Goal: Information Seeking & Learning: Learn about a topic

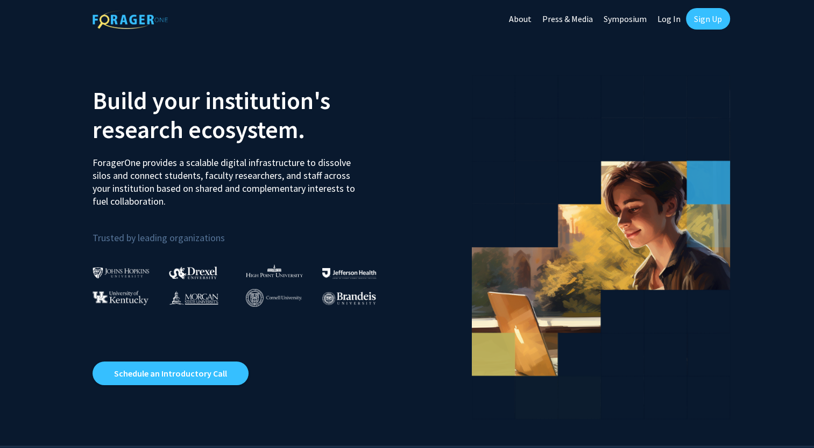
click at [673, 20] on link "Log In" at bounding box center [669, 19] width 34 height 38
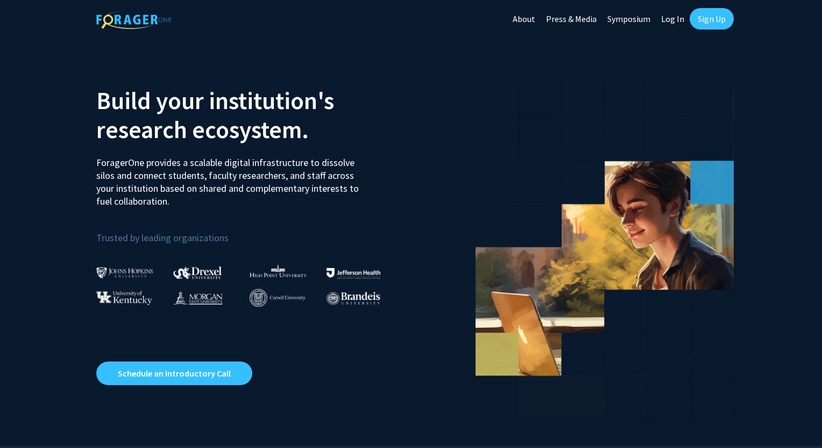
select select
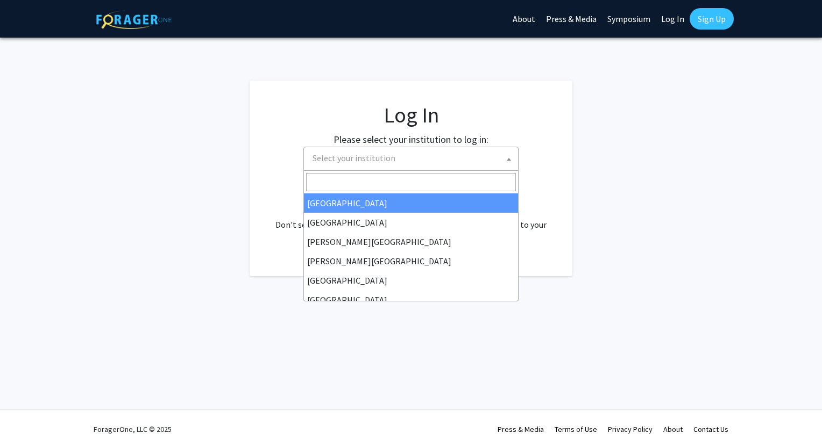
click at [410, 154] on span "Select your institution" at bounding box center [413, 158] width 210 height 22
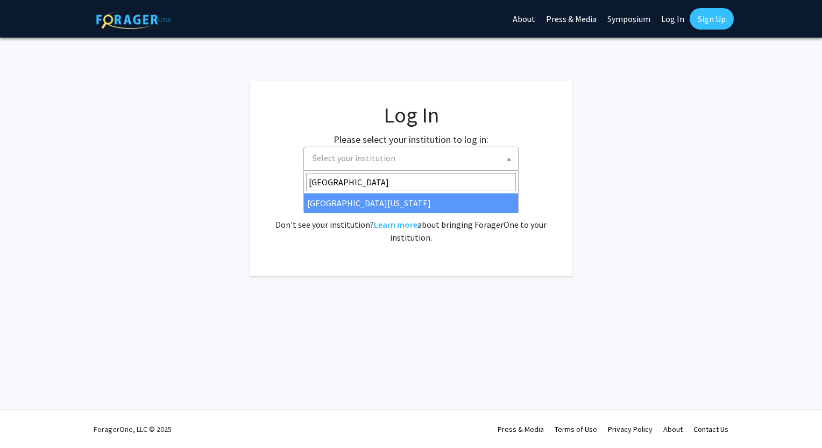
type input "[GEOGRAPHIC_DATA]"
select select "31"
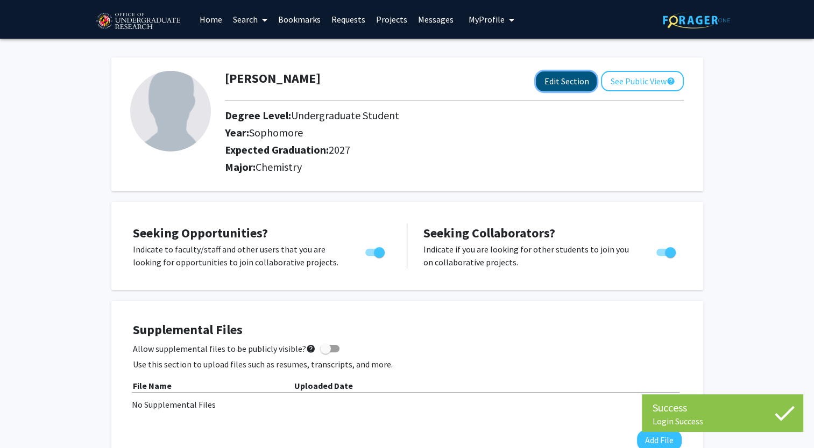
click at [549, 81] on button "Edit Section" at bounding box center [566, 82] width 61 height 20
select select "sophomore"
select select "2027"
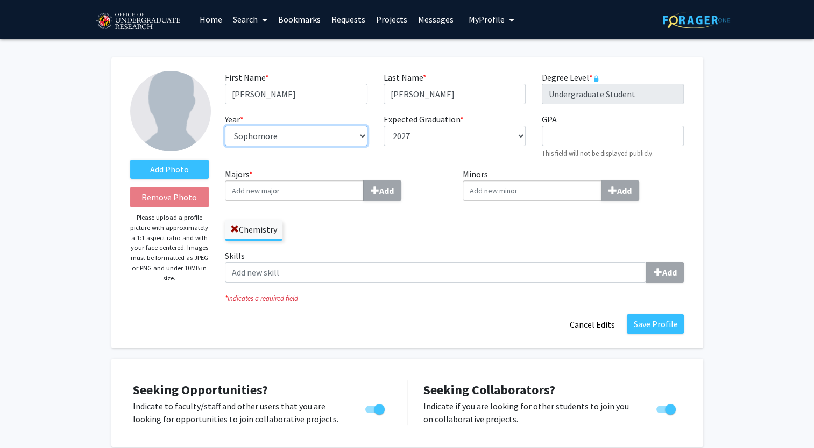
click at [315, 141] on select "--- First-year Sophomore Junior Senior Postbaccalaureate Certificate" at bounding box center [296, 136] width 142 height 20
select select "junior"
click at [225, 126] on select "--- First-year Sophomore Junior Senior Postbaccalaureate Certificate" at bounding box center [296, 136] width 142 height 20
click at [432, 168] on label "Majors * Add" at bounding box center [336, 184] width 222 height 33
click at [363, 181] on input "Majors * Add" at bounding box center [294, 191] width 139 height 20
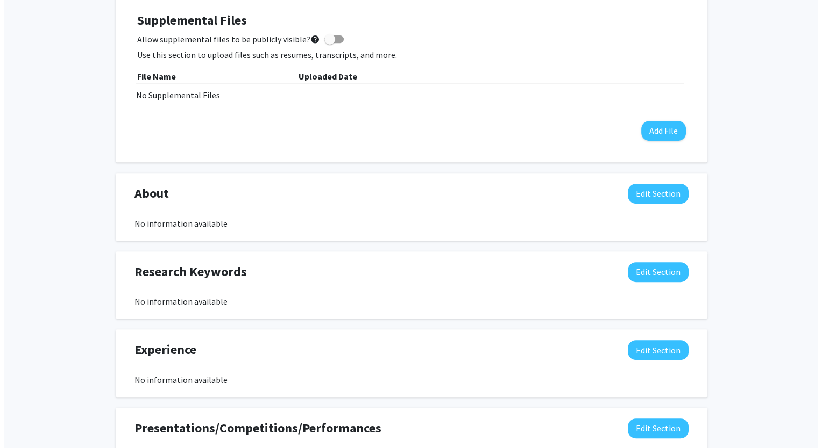
scroll to position [484, 0]
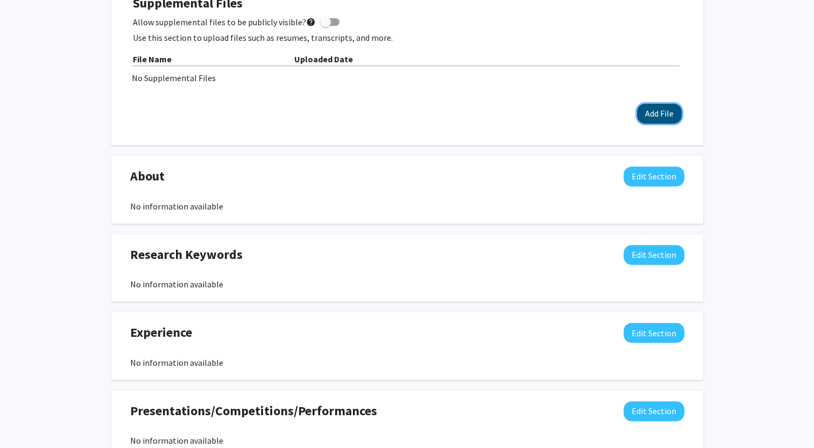
click at [649, 123] on button "Add File" at bounding box center [659, 114] width 45 height 20
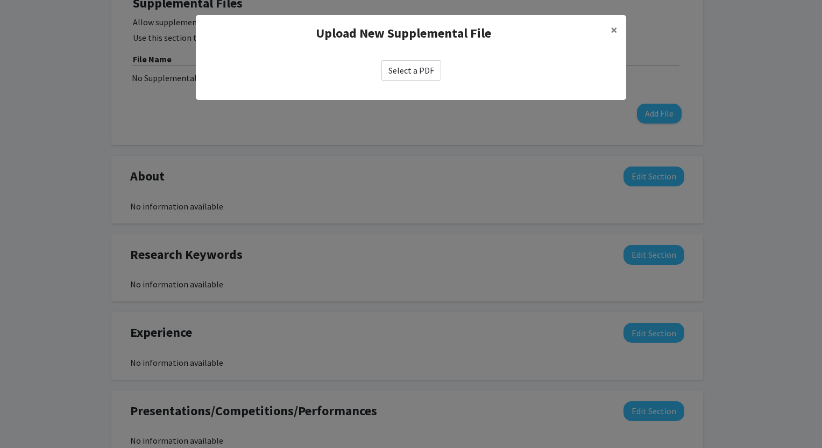
click at [406, 74] on label "Select a PDF" at bounding box center [411, 70] width 60 height 20
click at [0, 0] on input "Select a PDF" at bounding box center [0, 0] width 0 height 0
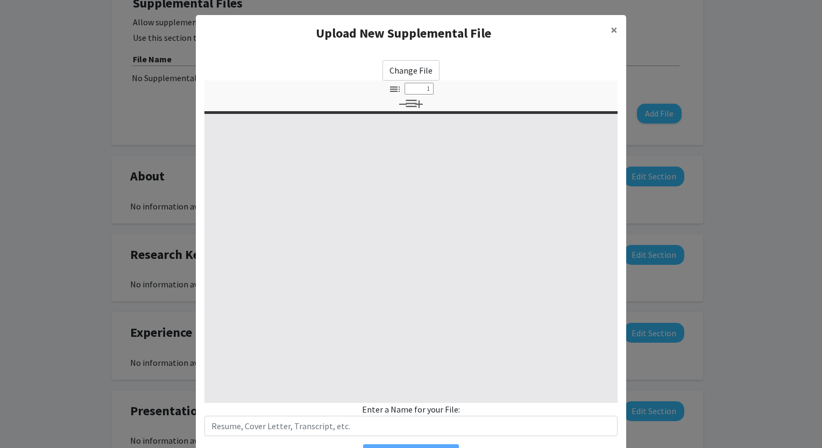
select select "custom"
type input "0"
select select "custom"
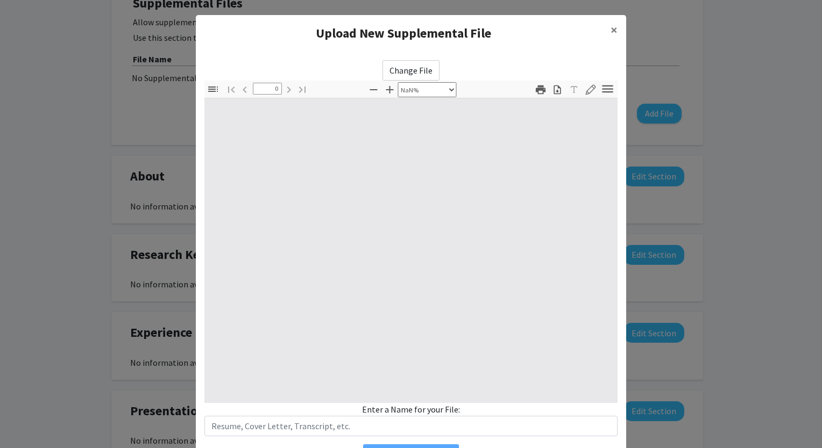
type input "1"
select select "auto"
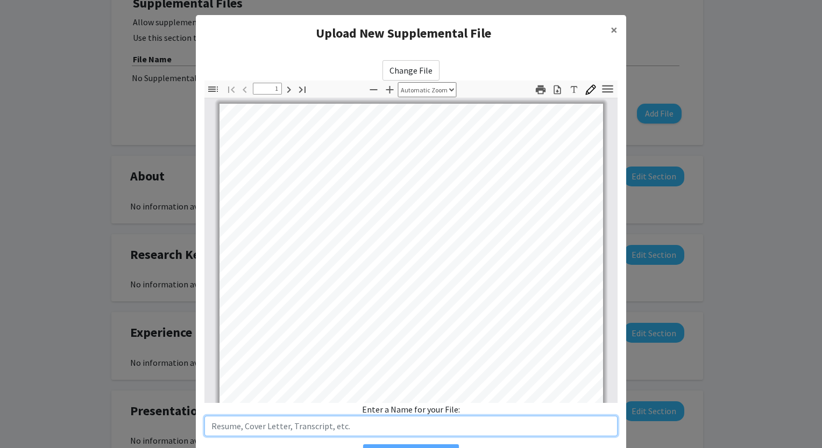
click at [307, 423] on input "text" at bounding box center [410, 426] width 413 height 20
type input "C"
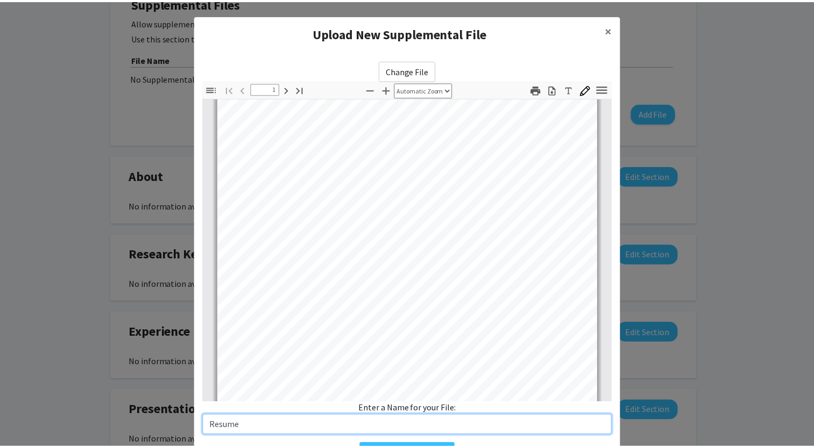
scroll to position [54, 0]
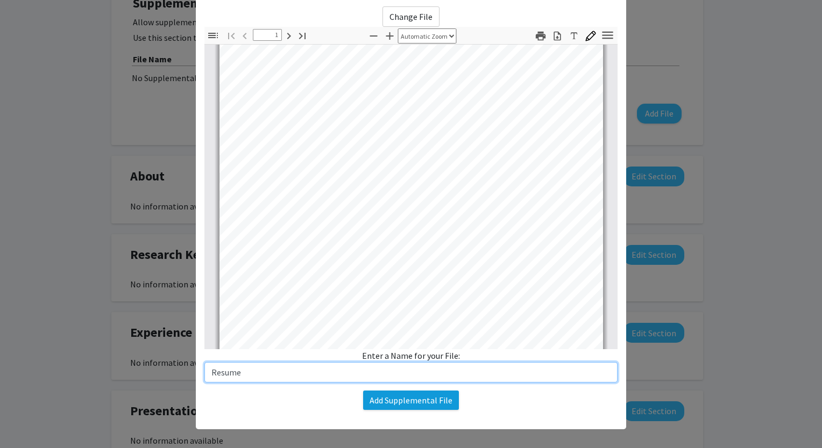
type input "Resume"
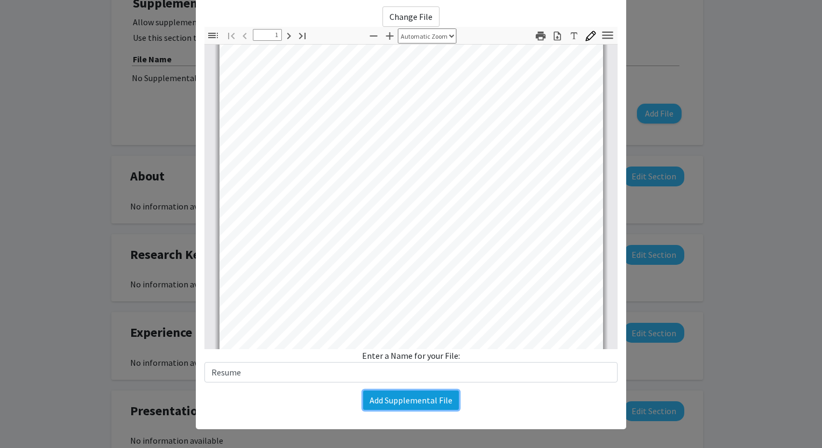
click at [413, 397] on button "Add Supplemental File" at bounding box center [411, 400] width 96 height 19
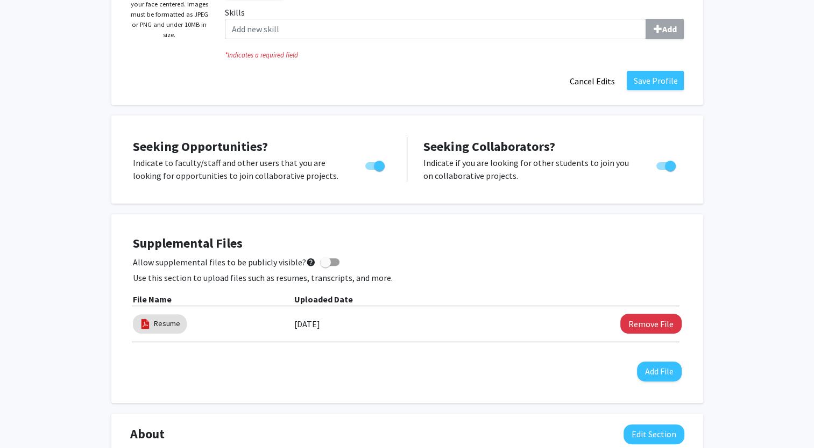
scroll to position [197, 0]
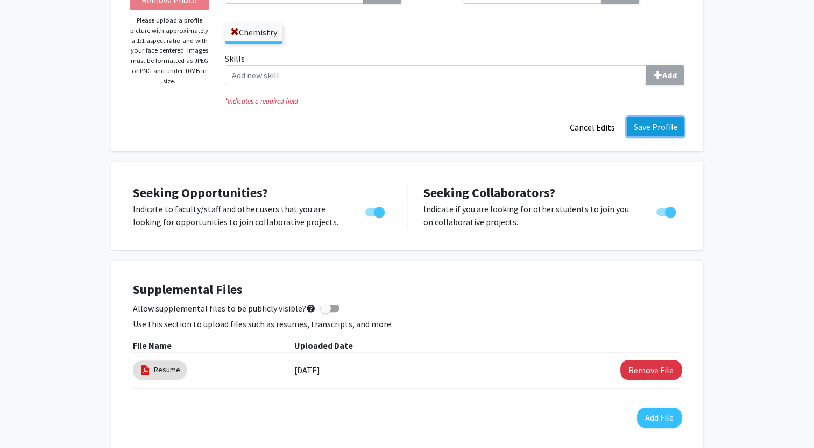
click at [668, 125] on button "Save Profile" at bounding box center [654, 126] width 57 height 19
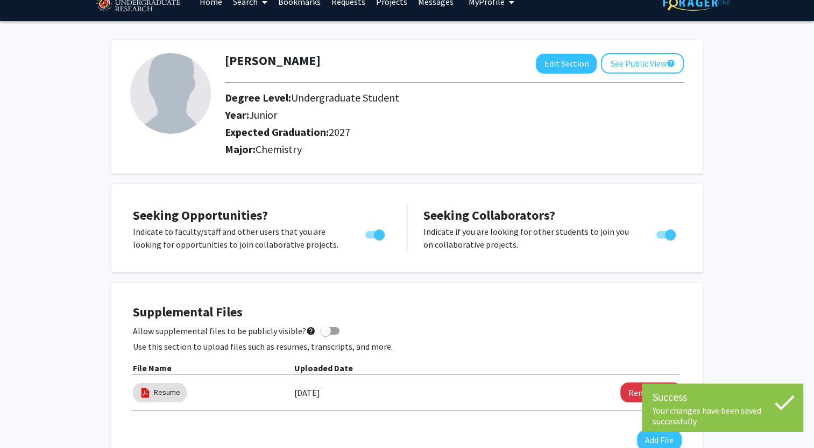
scroll to position [0, 0]
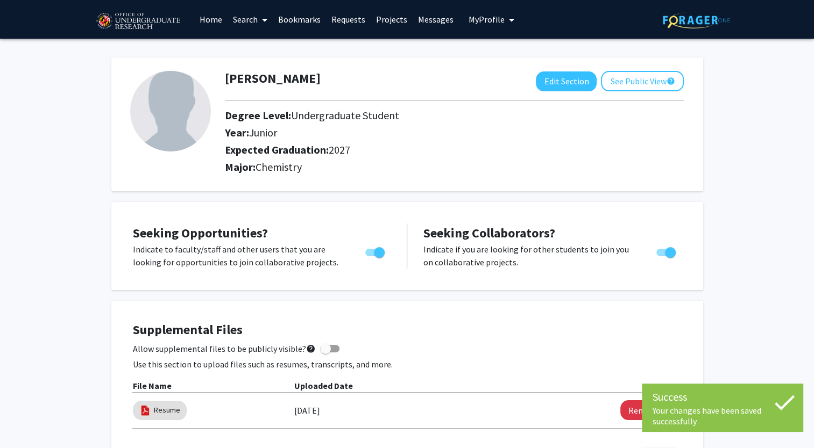
click at [262, 23] on icon at bounding box center [264, 20] width 5 height 9
click at [261, 45] on span "Faculty/Staff" at bounding box center [266, 50] width 79 height 22
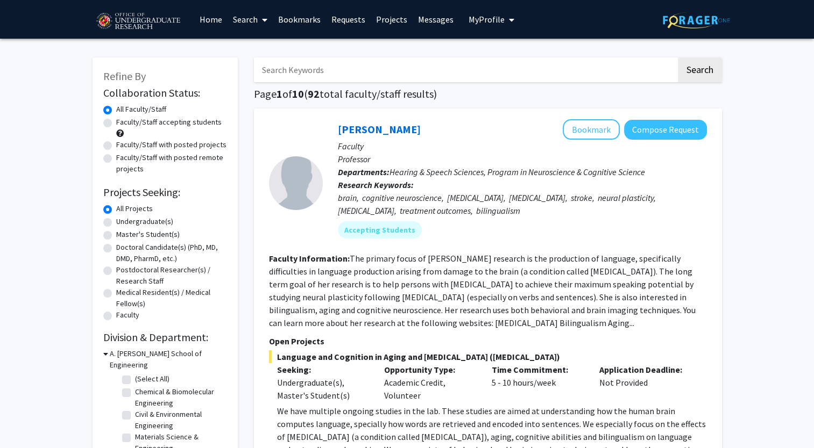
click at [142, 220] on label "Undergraduate(s)" at bounding box center [144, 221] width 57 height 11
click at [123, 220] on input "Undergraduate(s)" at bounding box center [119, 219] width 7 height 7
radio input "true"
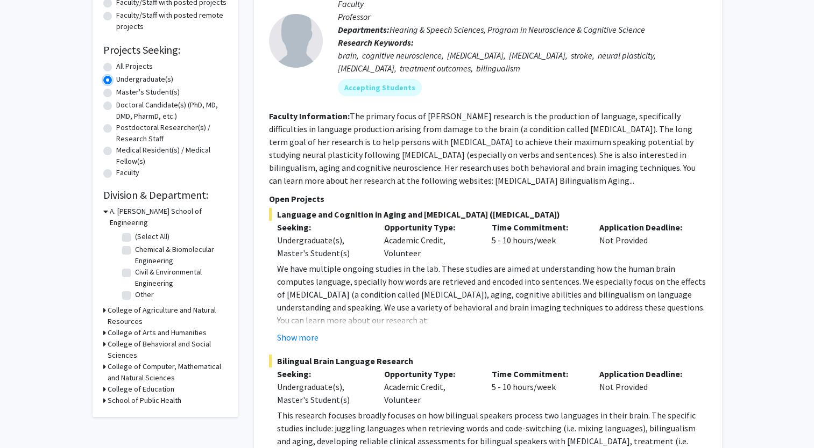
scroll to position [161, 0]
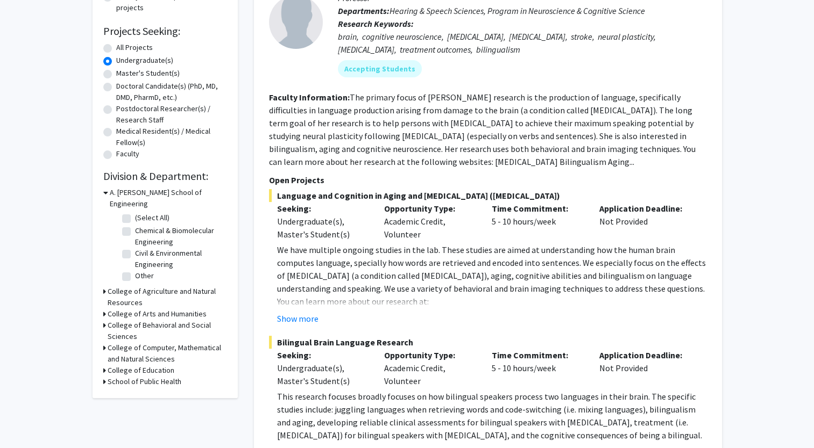
click at [115, 194] on h3 "A. James Clark School of Engineering" at bounding box center [168, 198] width 117 height 23
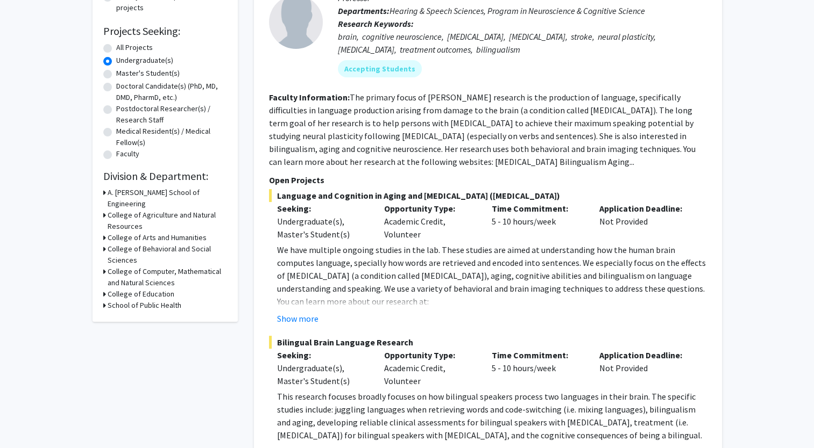
click at [118, 212] on h3 "College of Agriculture and Natural Resources" at bounding box center [167, 221] width 119 height 23
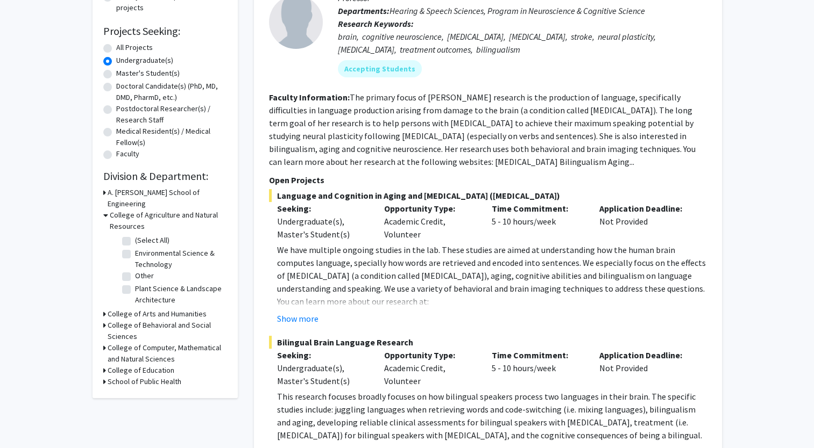
click at [117, 211] on h3 "College of Agriculture and Natural Resources" at bounding box center [168, 221] width 117 height 23
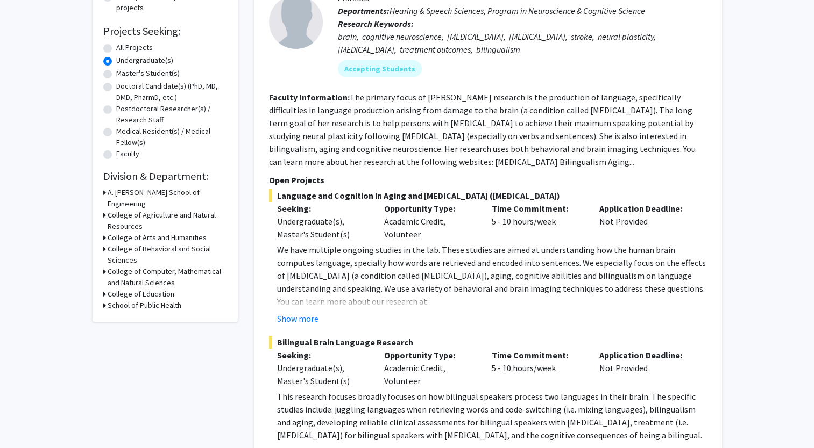
click at [139, 270] on h3 "College of Computer, Mathematical and Natural Sciences" at bounding box center [167, 277] width 119 height 23
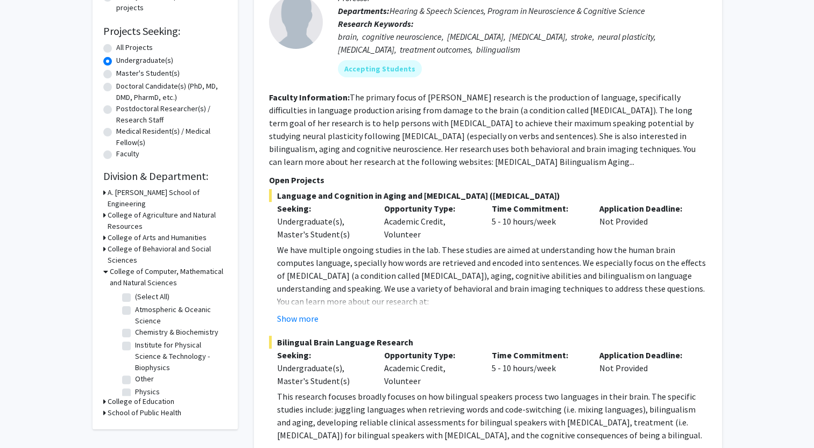
click at [135, 327] on label "Chemistry & Biochemistry" at bounding box center [176, 332] width 83 height 11
click at [135, 327] on input "Chemistry & Biochemistry" at bounding box center [138, 330] width 7 height 7
checkbox input "true"
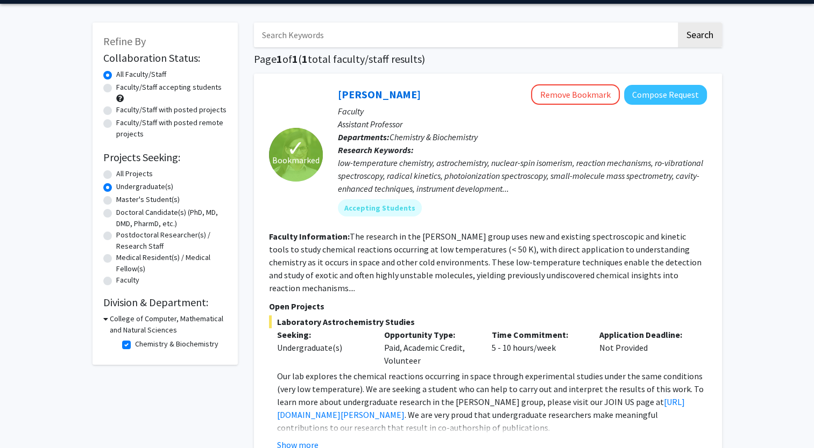
scroll to position [54, 0]
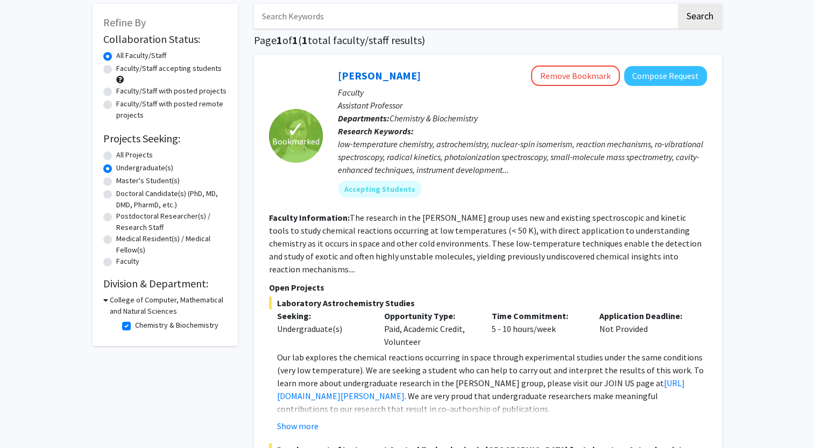
click at [135, 326] on label "Chemistry & Biochemistry" at bounding box center [176, 325] width 83 height 11
click at [135, 326] on input "Chemistry & Biochemistry" at bounding box center [138, 323] width 7 height 7
checkbox input "false"
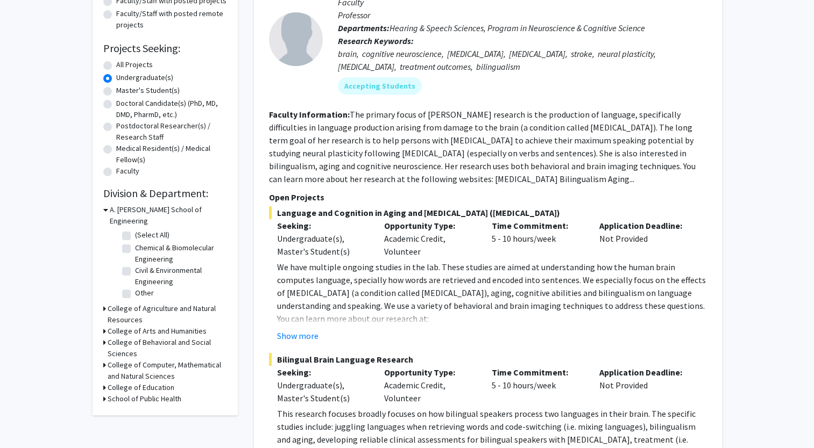
scroll to position [161, 0]
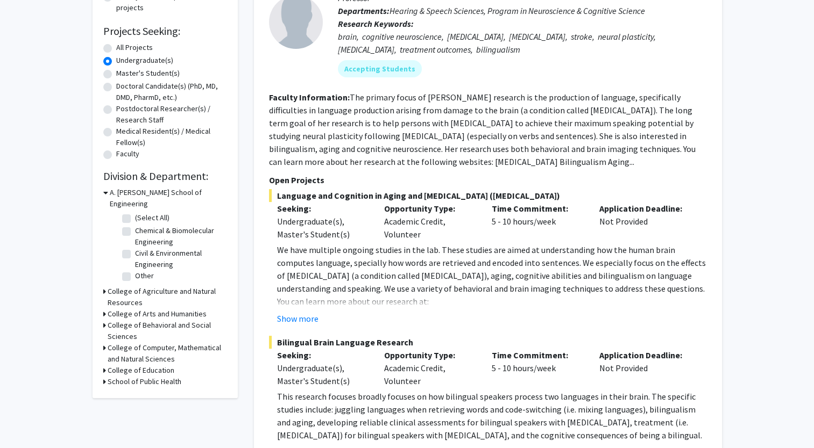
click at [117, 286] on h3 "College of Agriculture and Natural Resources" at bounding box center [167, 297] width 119 height 23
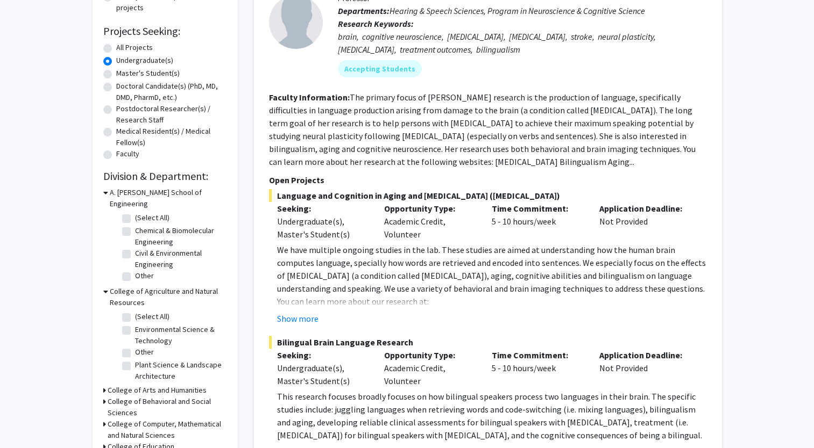
scroll to position [215, 0]
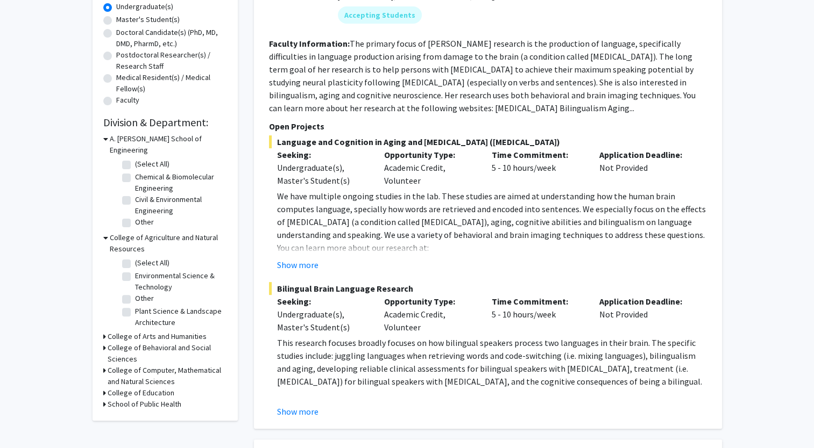
click at [135, 258] on label "(Select All)" at bounding box center [152, 263] width 34 height 11
click at [135, 258] on input "(Select All)" at bounding box center [138, 261] width 7 height 7
checkbox input "true"
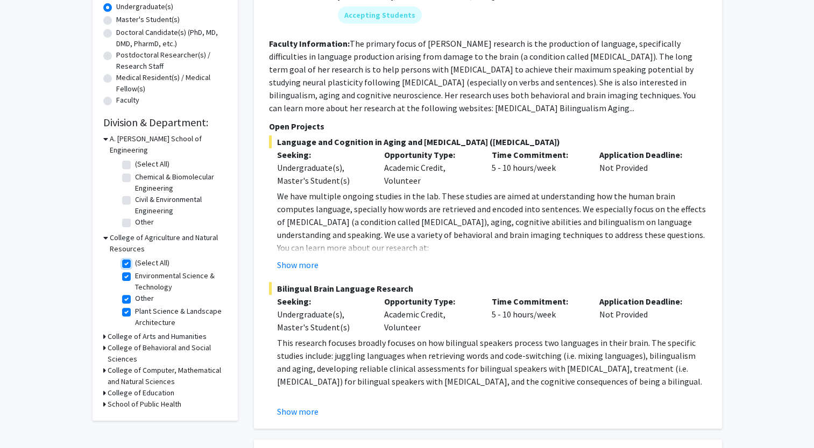
checkbox input "true"
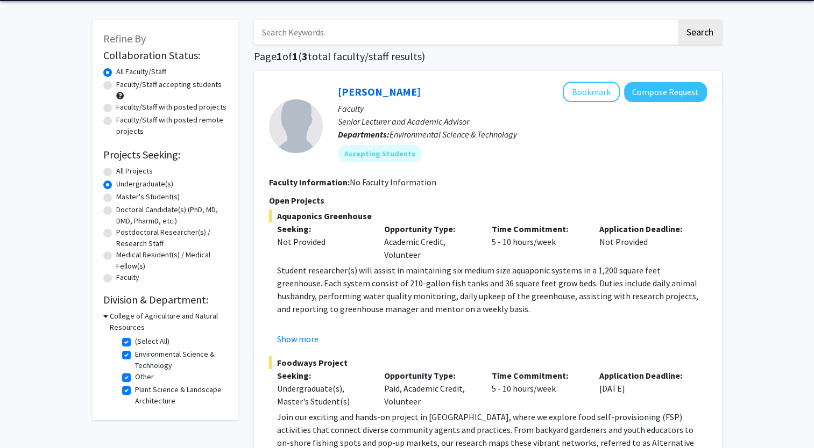
scroll to position [62, 0]
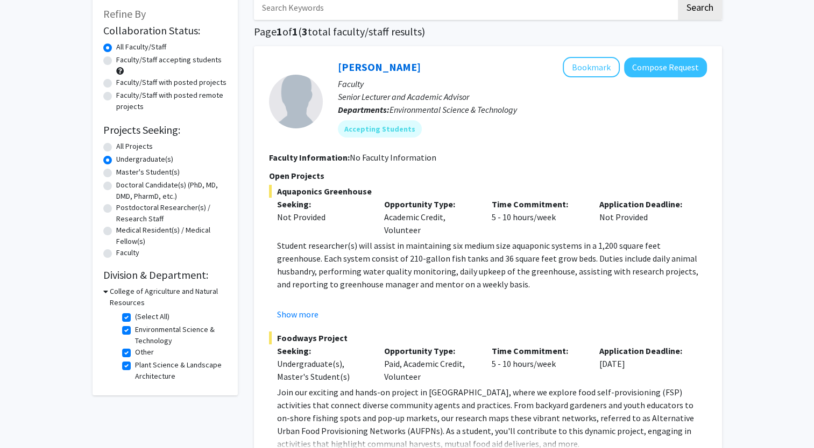
click at [135, 317] on label "(Select All)" at bounding box center [152, 316] width 34 height 11
click at [135, 317] on input "(Select All)" at bounding box center [138, 314] width 7 height 7
checkbox input "false"
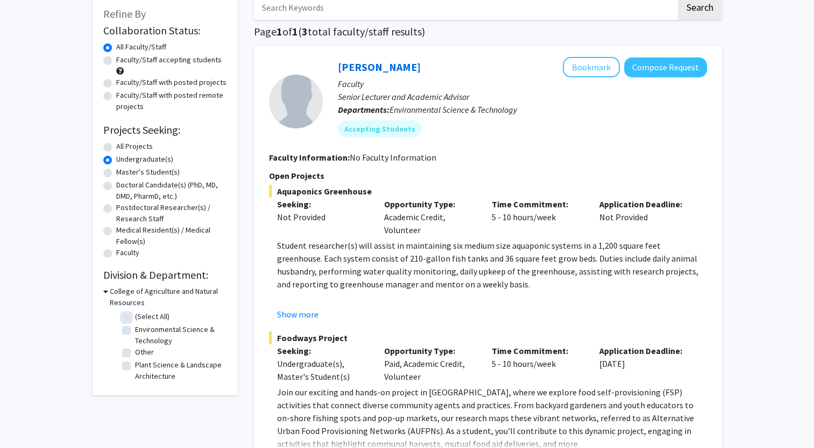
checkbox input "false"
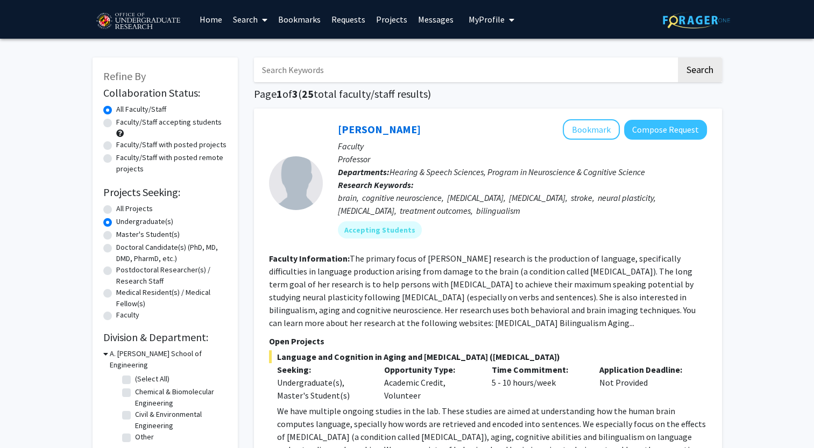
click at [146, 126] on label "Faculty/Staff accepting students" at bounding box center [168, 122] width 105 height 11
click at [123, 124] on input "Faculty/Staff accepting students" at bounding box center [119, 120] width 7 height 7
radio input "true"
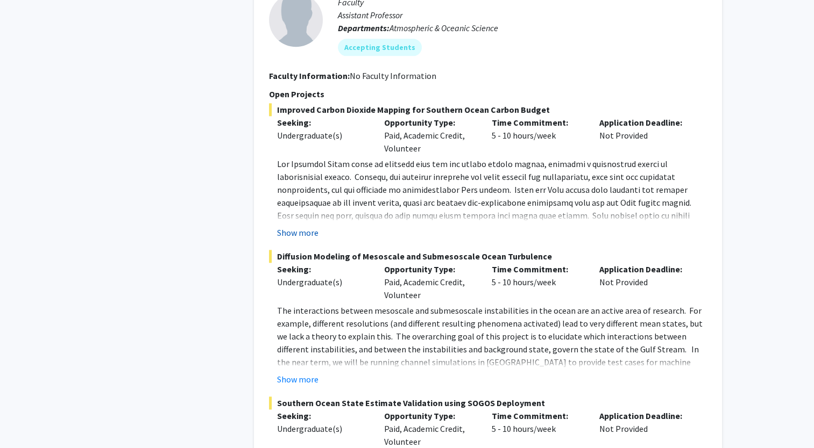
scroll to position [1183, 0]
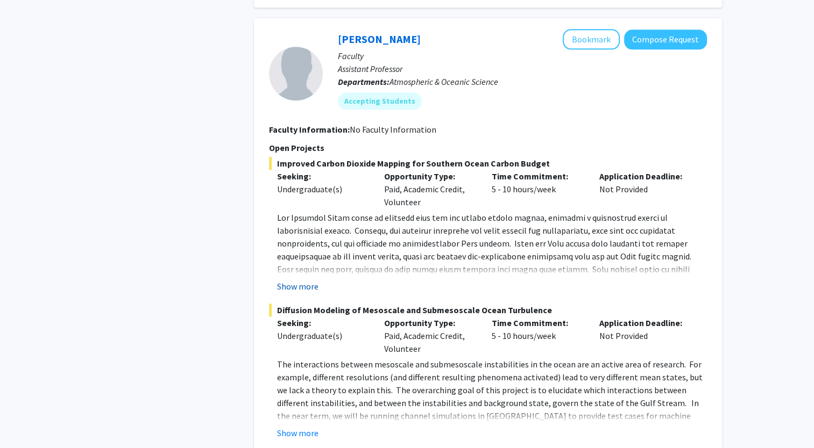
click at [297, 218] on span at bounding box center [490, 275] width 427 height 127
click at [295, 280] on button "Show more" at bounding box center [297, 286] width 41 height 13
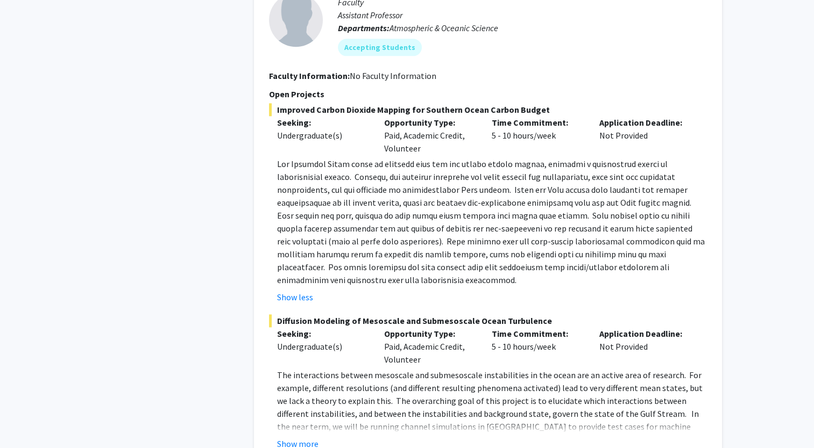
scroll to position [1291, 0]
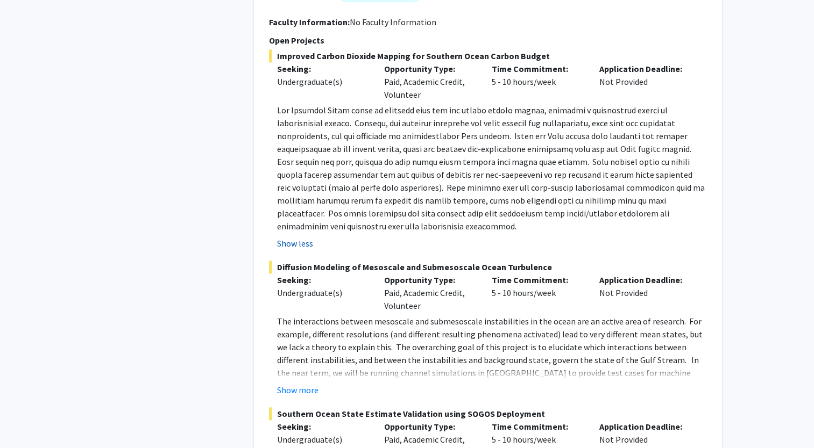
click at [286, 237] on button "Show less" at bounding box center [295, 243] width 36 height 13
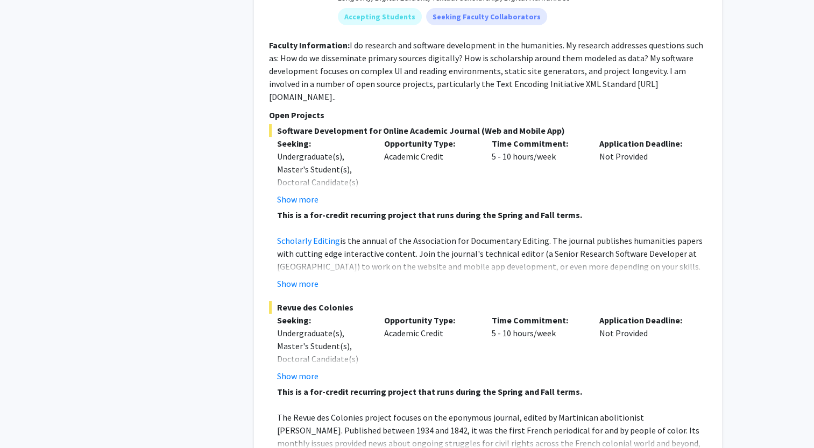
scroll to position [4146, 0]
